Goal: Find contact information: Find contact information

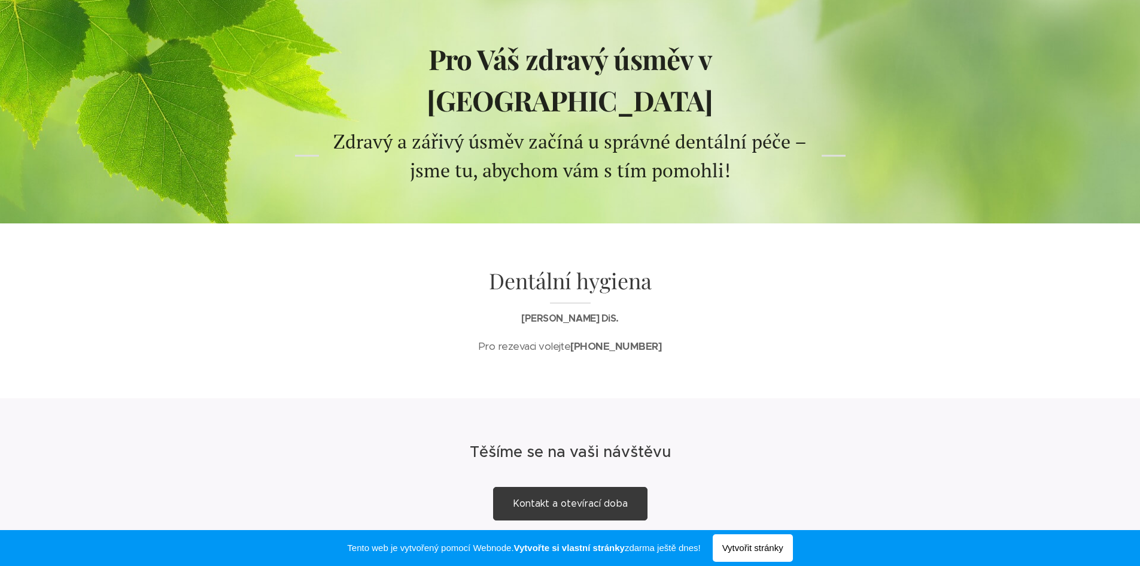
scroll to position [119, 0]
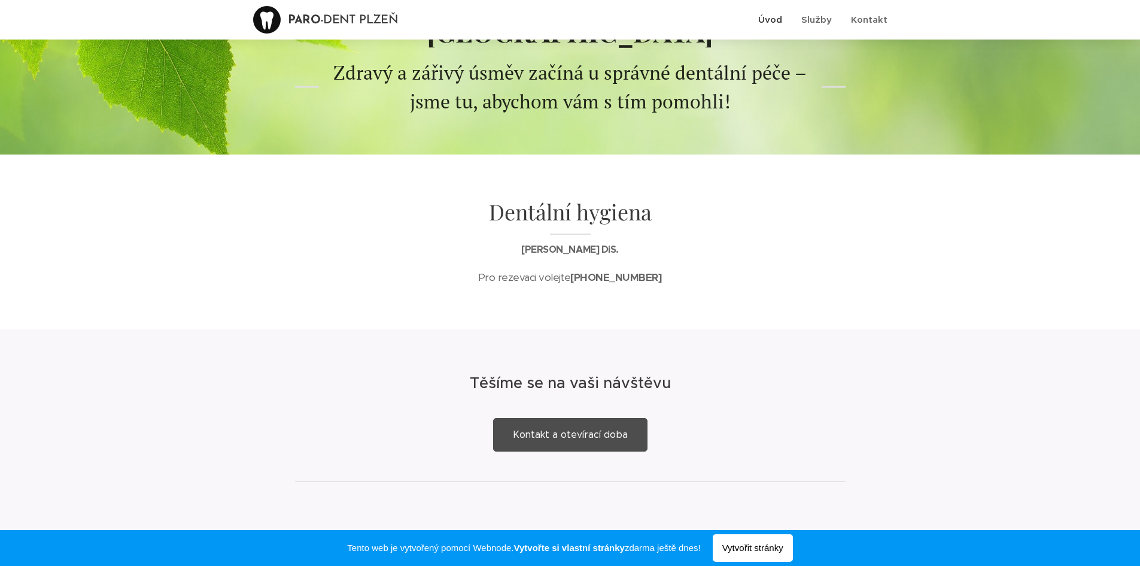
click at [546, 429] on span "Kontakt a otevírací doba" at bounding box center [570, 434] width 115 height 11
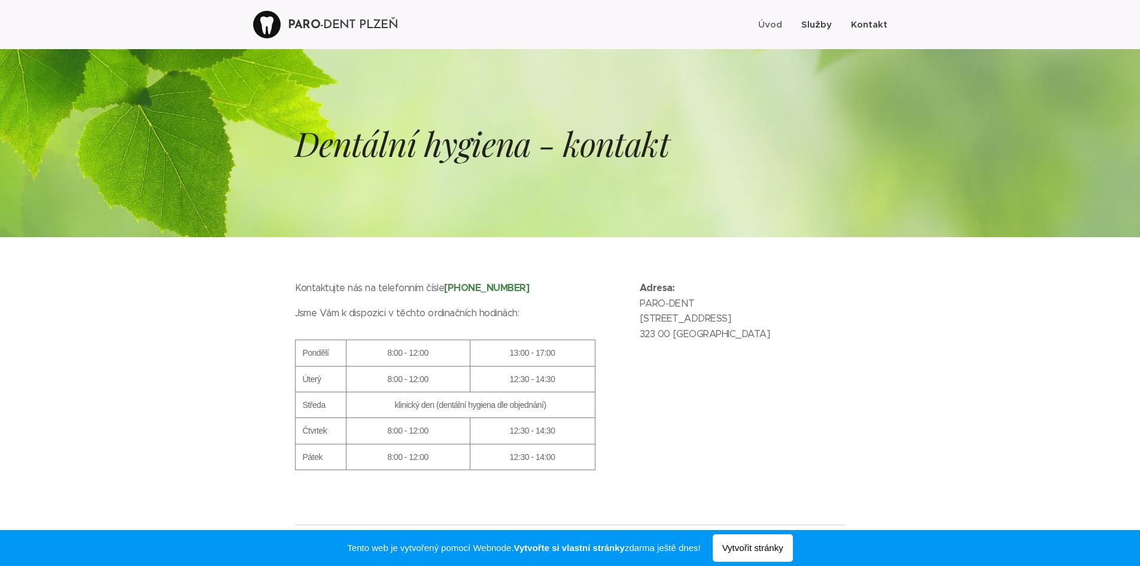
click at [827, 22] on span "Služby" at bounding box center [816, 24] width 31 height 11
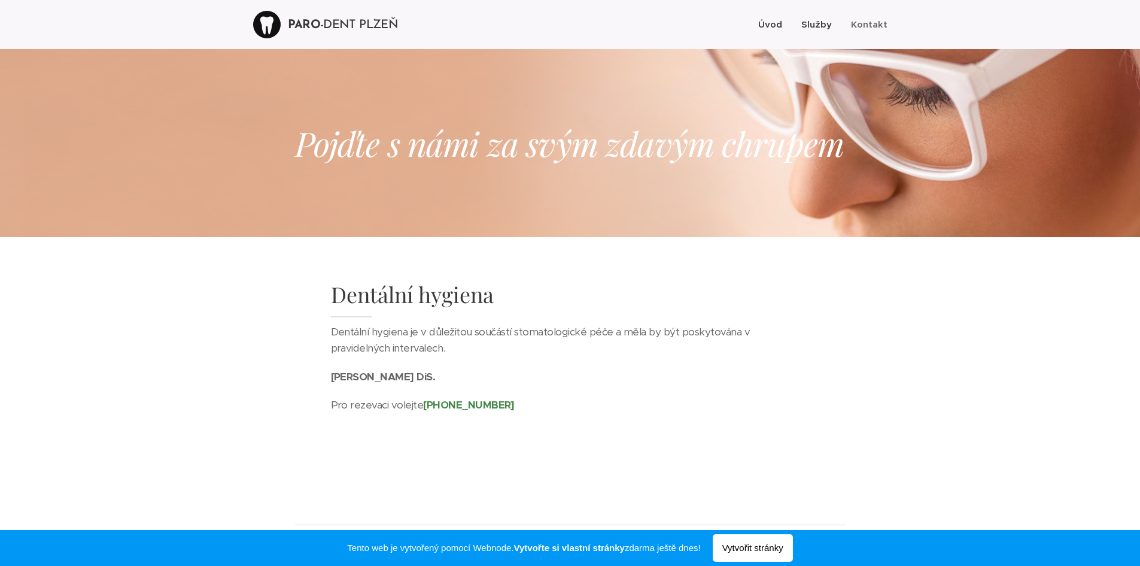
click at [780, 25] on span "Úvod" at bounding box center [770, 24] width 24 height 11
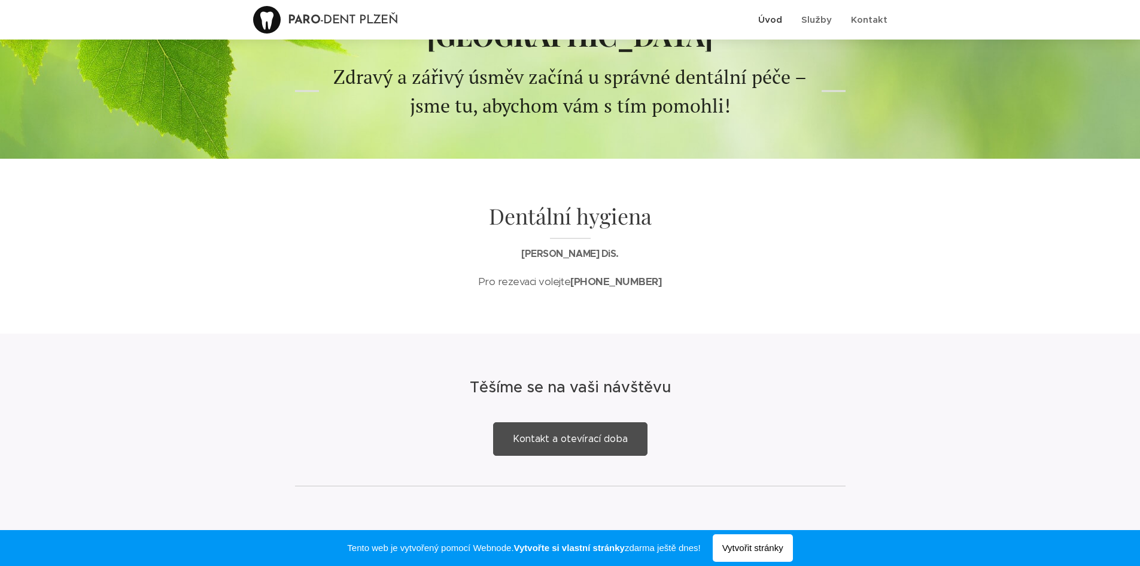
scroll to position [119, 0]
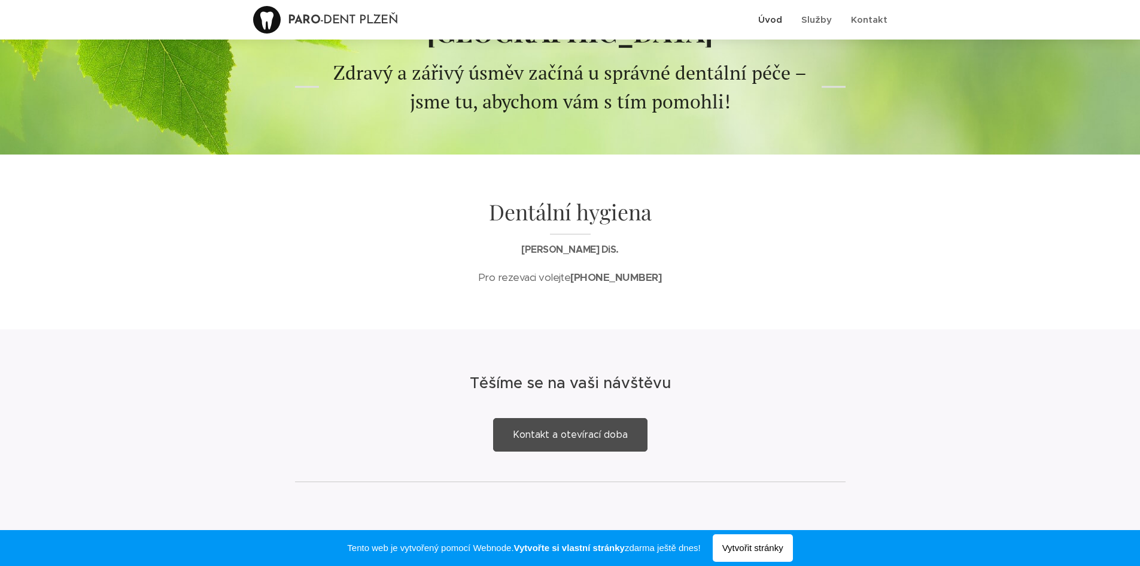
click at [520, 429] on span "Kontakt a otevírací doba" at bounding box center [570, 434] width 115 height 11
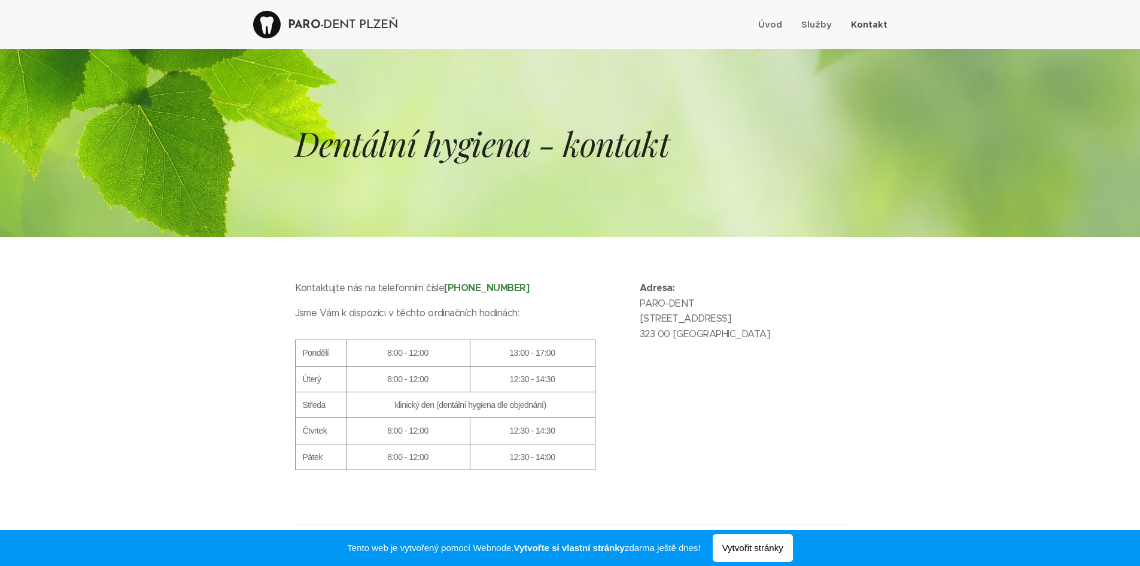
click at [724, 344] on p "Adresa: PARO-DENT Sokolovská 2036/80b 323 00 Plzeň" at bounding box center [743, 314] width 206 height 69
click at [280, 311] on div "Kontaktujte nás na telefonním čísle +420 771 195 691 Jsme Vám k dispozici v těc…" at bounding box center [570, 380] width 599 height 287
click at [251, 360] on div at bounding box center [570, 380] width 1140 height 287
click at [262, 311] on div at bounding box center [570, 380] width 1140 height 287
click at [772, 22] on span "Úvod" at bounding box center [770, 24] width 24 height 11
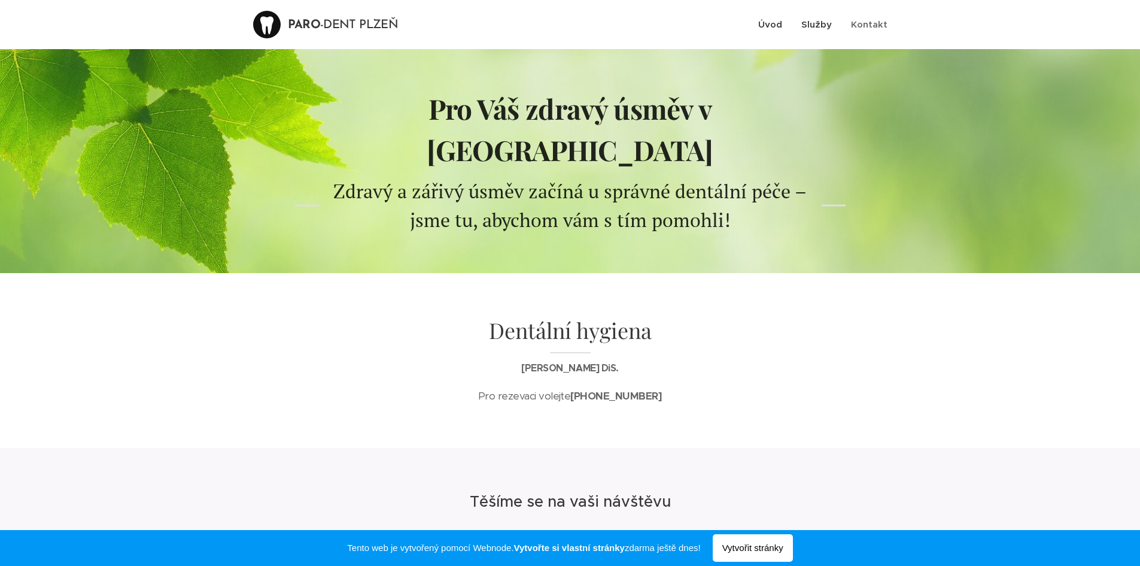
click at [824, 24] on span "Služby" at bounding box center [816, 24] width 31 height 11
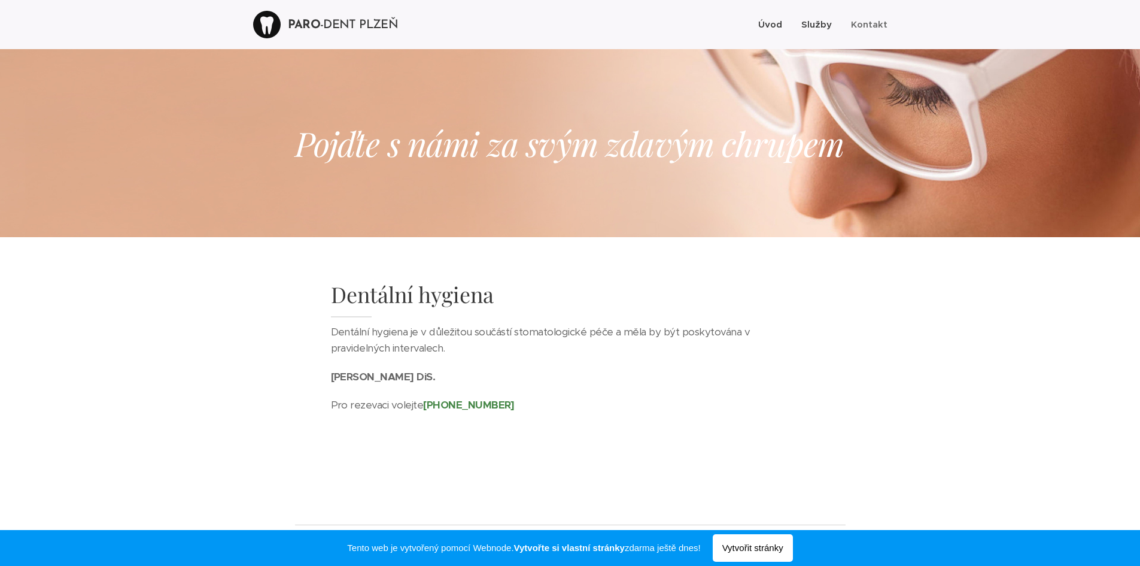
click at [766, 22] on span "Úvod" at bounding box center [770, 24] width 24 height 11
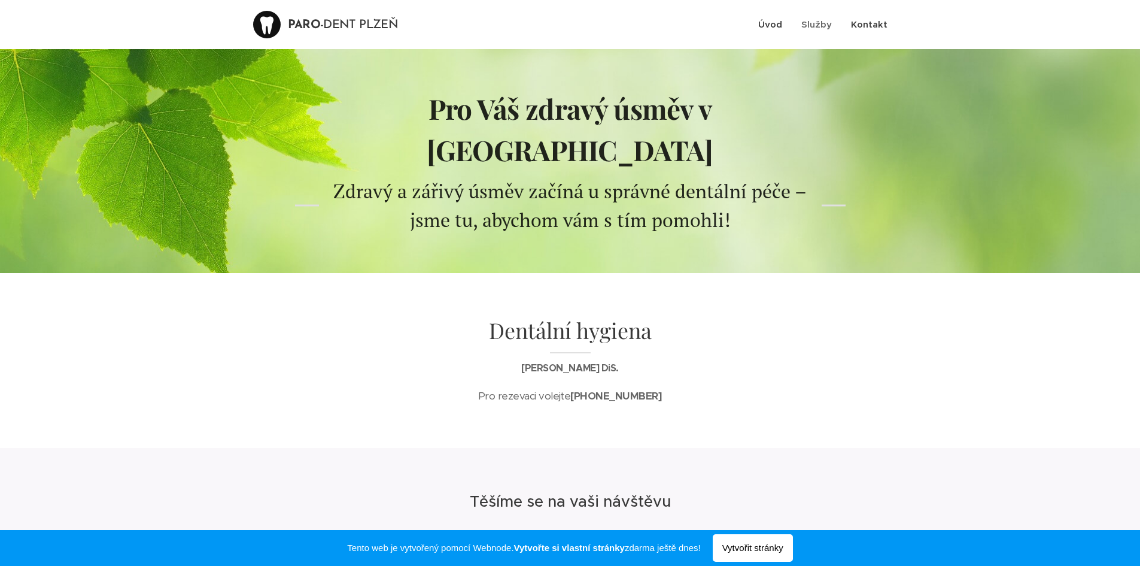
click at [867, 28] on span "Kontakt" at bounding box center [869, 24] width 37 height 11
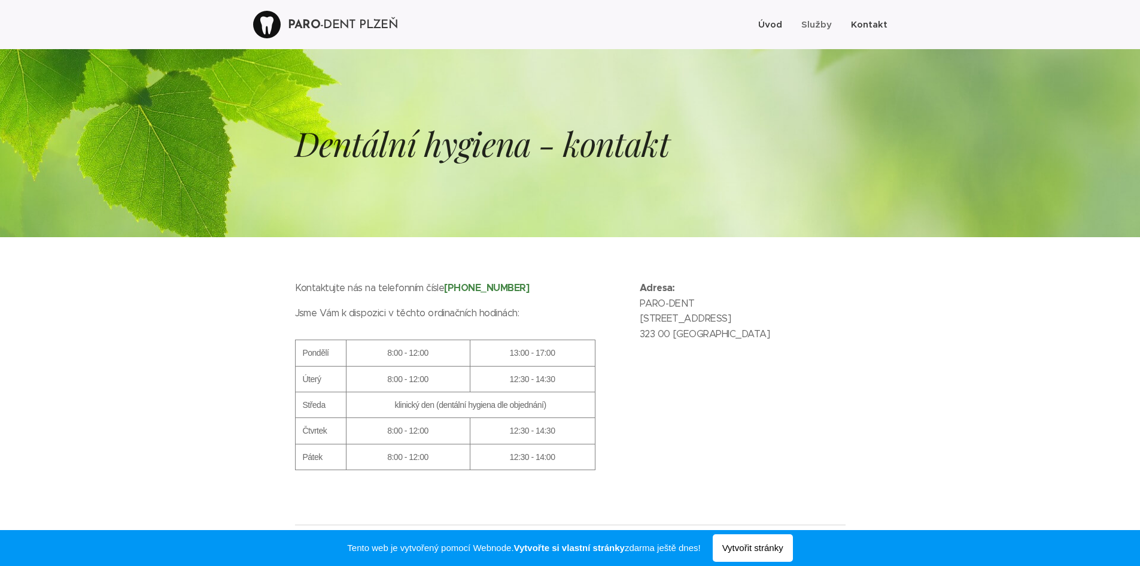
click at [773, 22] on span "Úvod" at bounding box center [770, 24] width 24 height 11
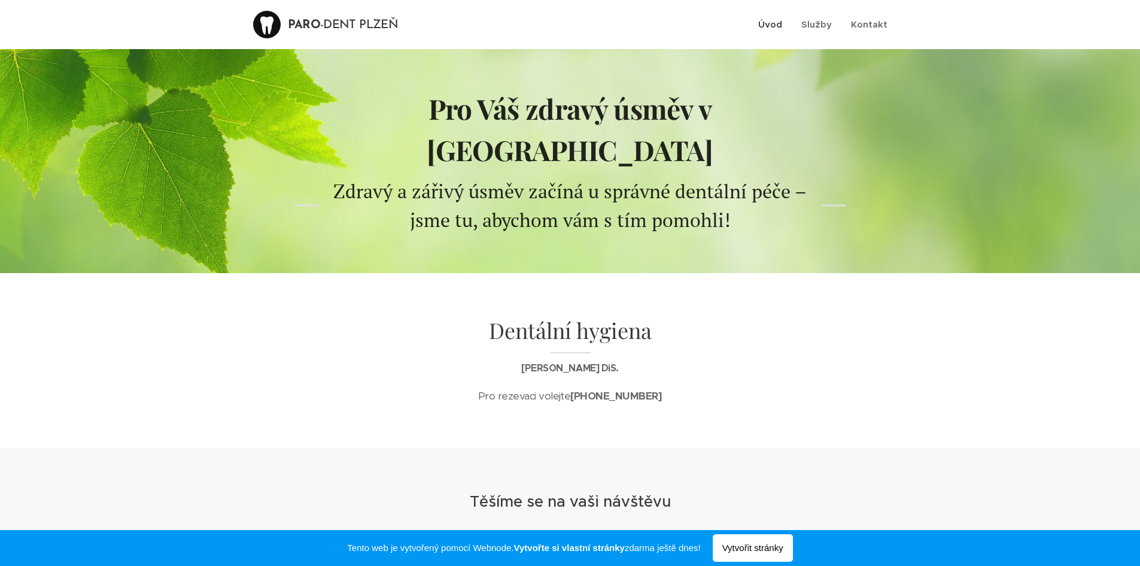
click at [637, 368] on div "Dentální hygiena Mgr. Lenka Malíková DiS. Pro rezevaci volejte +420 771 195 691" at bounding box center [570, 360] width 503 height 103
click at [700, 178] on span "Zdravý a zářivý úsměv začíná u správné dentální péče – jsme tu, abychom vám s t…" at bounding box center [569, 205] width 473 height 54
click at [870, 28] on span "Kontakt" at bounding box center [869, 24] width 37 height 11
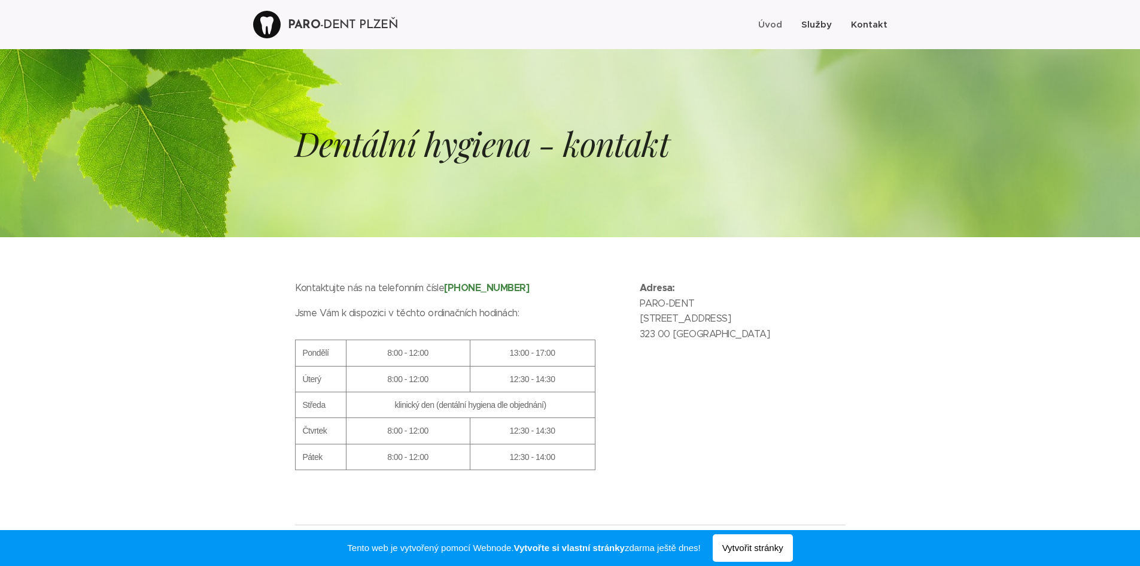
click at [815, 22] on span "Služby" at bounding box center [816, 24] width 31 height 11
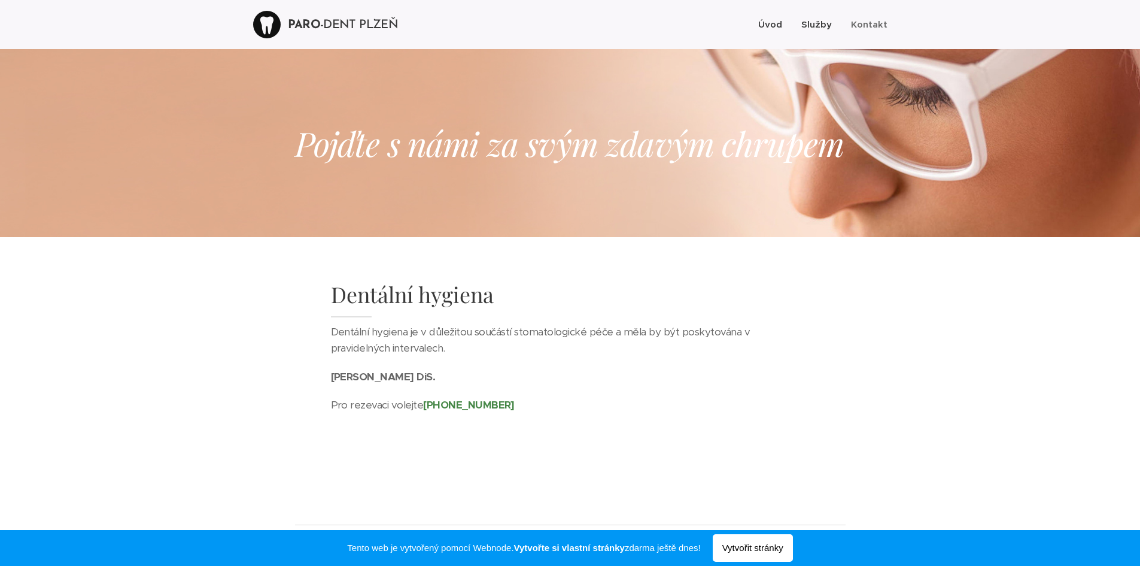
click at [782, 22] on span "Úvod" at bounding box center [770, 24] width 24 height 11
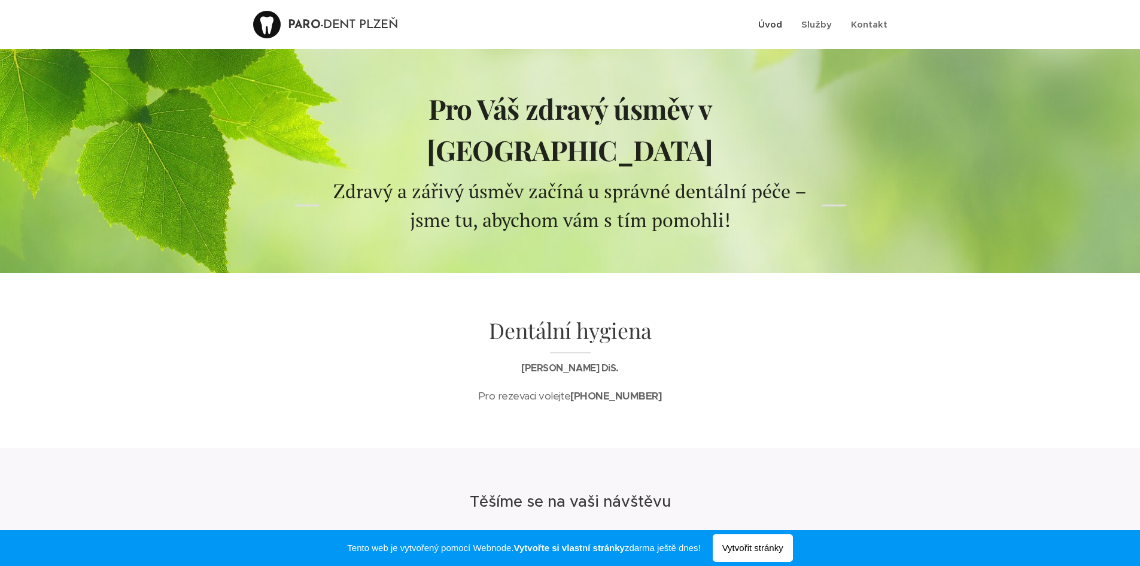
click at [772, 26] on span "Úvod" at bounding box center [770, 24] width 24 height 11
click at [769, 24] on span "Úvod" at bounding box center [770, 24] width 24 height 11
click at [591, 178] on span "Zdravý a zářivý úsměv začíná u správné dentální péče – jsme tu, abychom vám s t…" at bounding box center [569, 205] width 473 height 54
click at [529, 547] on span "Kontakt a otevírací doba" at bounding box center [570, 552] width 115 height 11
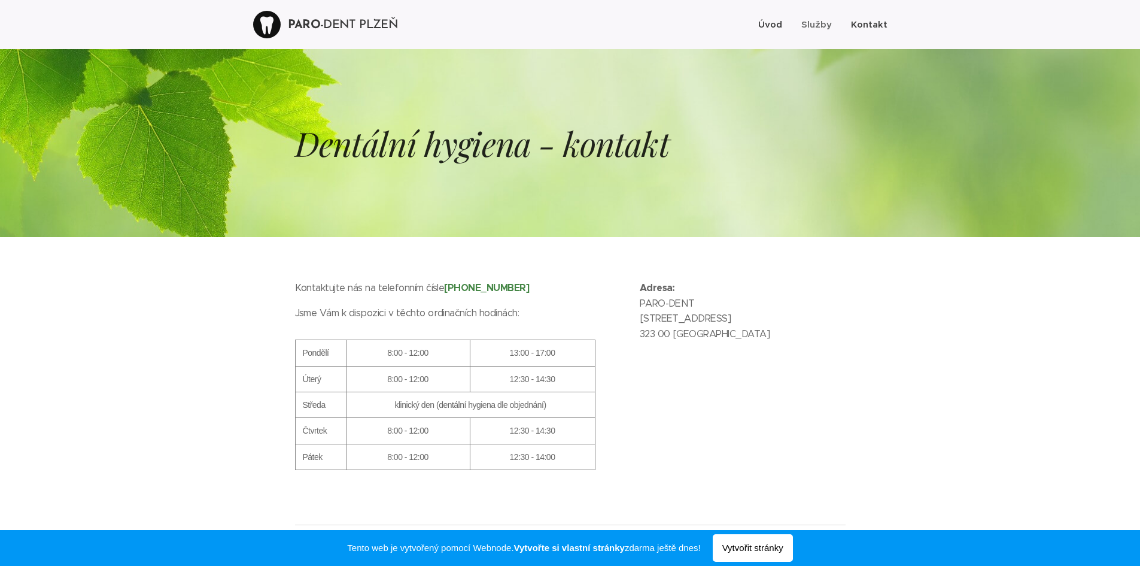
click at [774, 28] on span "Úvod" at bounding box center [770, 24] width 24 height 11
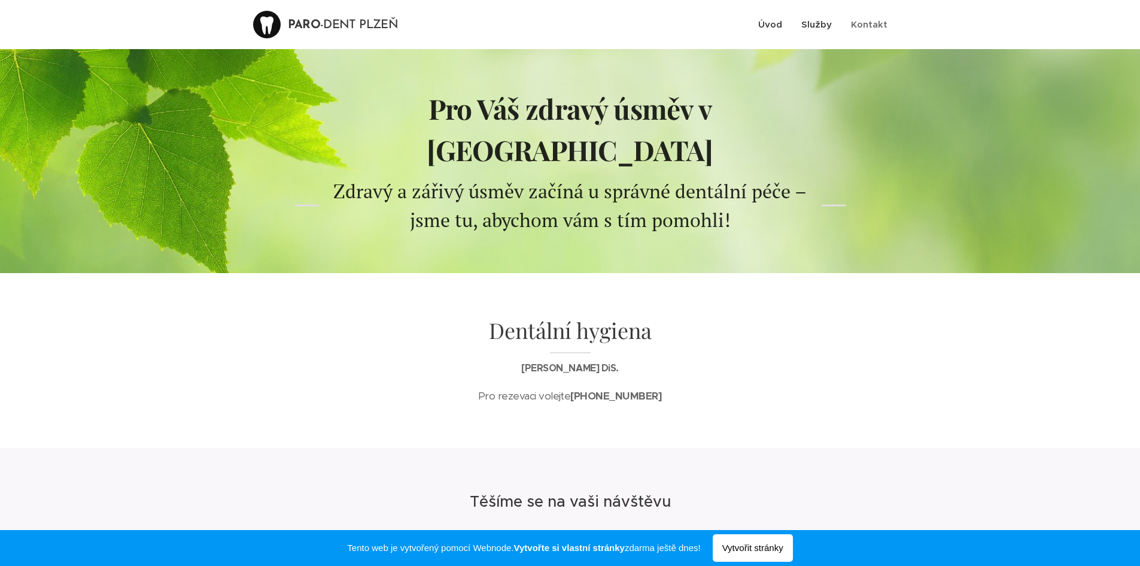
click at [817, 27] on span "Služby" at bounding box center [816, 24] width 31 height 11
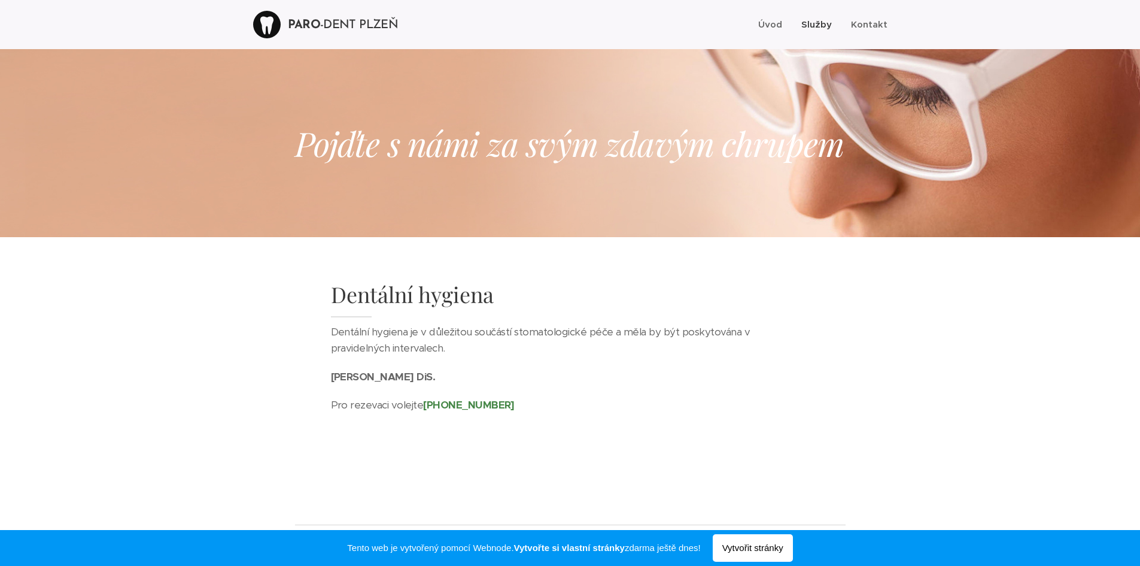
click at [281, 26] on div at bounding box center [267, 25] width 28 height 28
